Goal: Find specific page/section: Find specific page/section

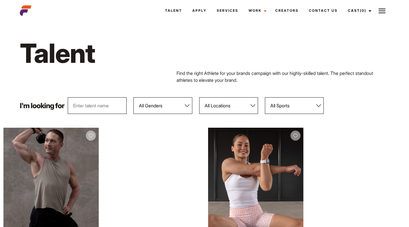
click at [220, 99] on select "All Locations [GEOGRAPHIC_DATA] [GEOGRAPHIC_DATA] [GEOGRAPHIC_DATA] [GEOGRAPHIC…" at bounding box center [228, 105] width 59 height 17
select select "113"
click at [199, 97] on select "All Locations [GEOGRAPHIC_DATA] [GEOGRAPHIC_DATA] [GEOGRAPHIC_DATA] [GEOGRAPHIC…" at bounding box center [228, 105] width 59 height 17
